Goal: Use online tool/utility: Utilize a website feature to perform a specific function

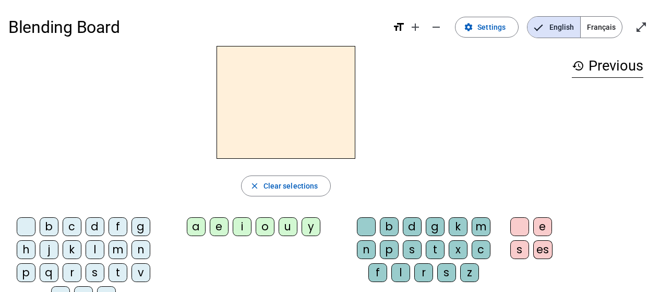
click at [113, 253] on div "m" at bounding box center [118, 249] width 19 height 19
click at [195, 227] on div "a" at bounding box center [196, 226] width 19 height 19
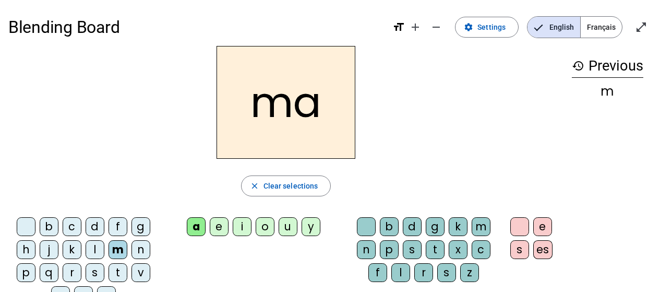
click at [404, 271] on div "l" at bounding box center [400, 272] width 19 height 19
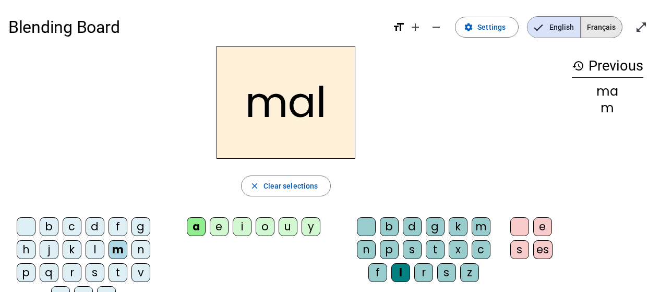
click at [600, 29] on span "Français" at bounding box center [601, 27] width 41 height 21
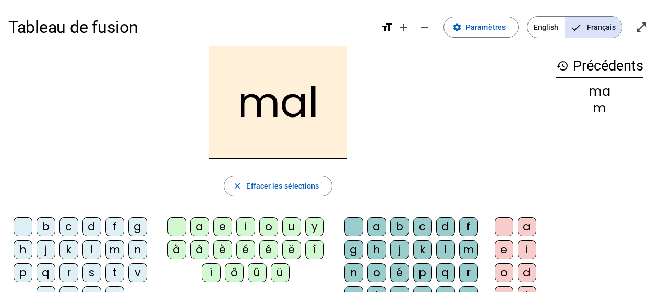
click at [90, 275] on div "s" at bounding box center [91, 272] width 19 height 19
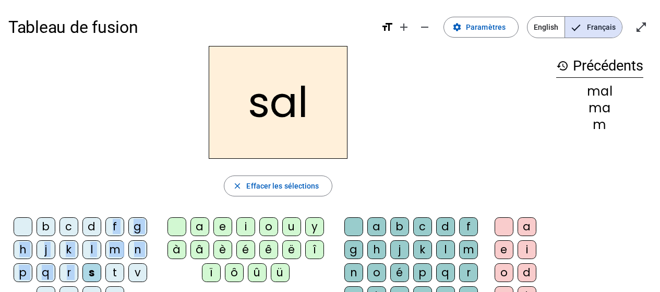
drag, startPoint x: 90, startPoint y: 275, endPoint x: 102, endPoint y: 232, distance: 44.6
click at [105, 234] on div "b c d f g h j k l m n p q r s t v w x z ç" at bounding box center [83, 263] width 140 height 92
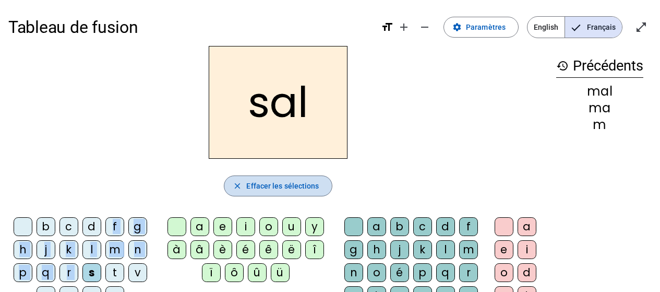
click at [264, 185] on span "Effacer les sélections" at bounding box center [282, 186] width 73 height 13
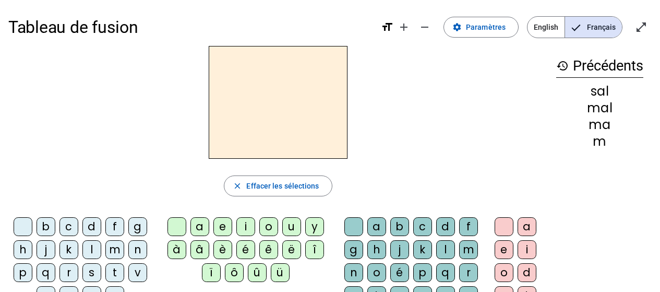
click at [149, 183] on div "close Effacer les sélections" at bounding box center [278, 185] width 540 height 21
click at [96, 269] on div "s" at bounding box center [91, 272] width 19 height 19
click at [203, 222] on div "a" at bounding box center [199, 226] width 19 height 19
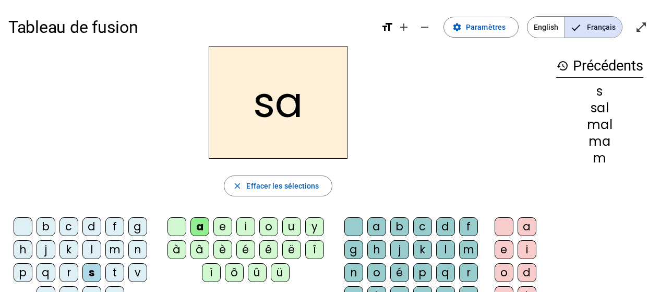
click at [422, 227] on div "c" at bounding box center [422, 226] width 19 height 19
